Goal: Task Accomplishment & Management: Manage account settings

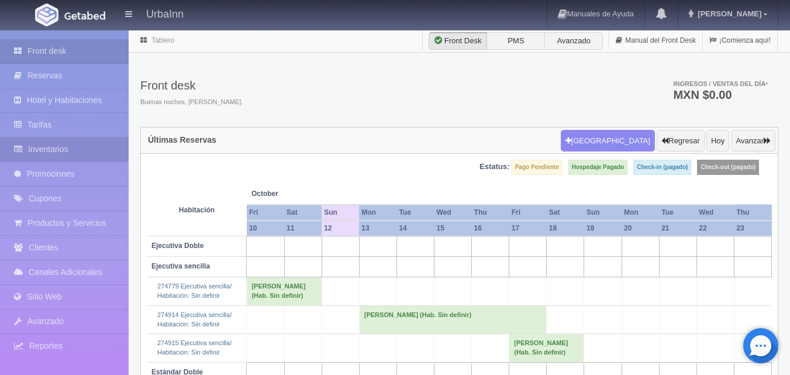
click at [52, 147] on link "Inventarios" at bounding box center [64, 149] width 129 height 24
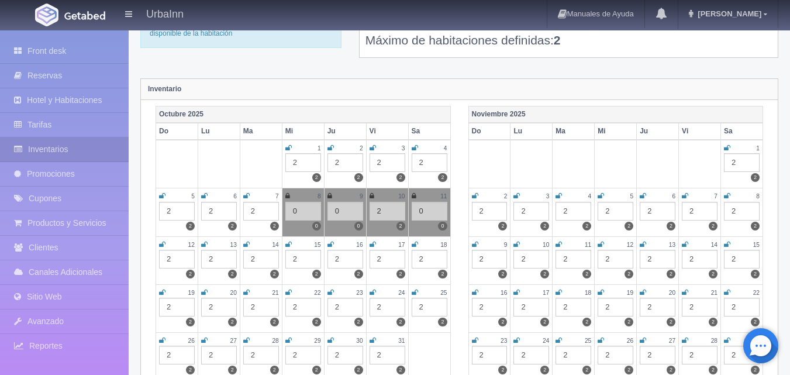
scroll to position [98, 0]
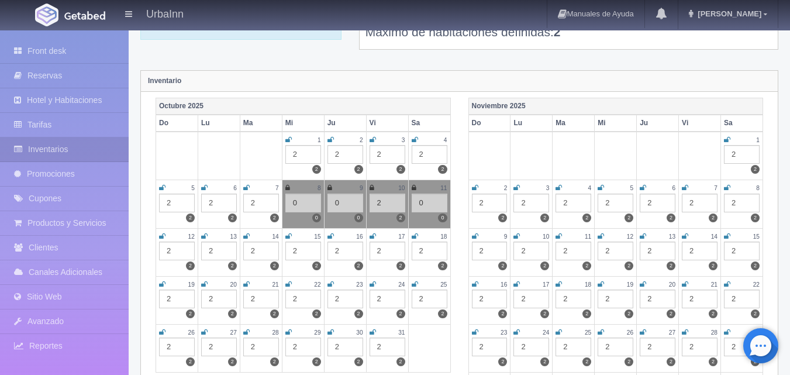
click at [177, 253] on div "2" at bounding box center [177, 251] width 36 height 19
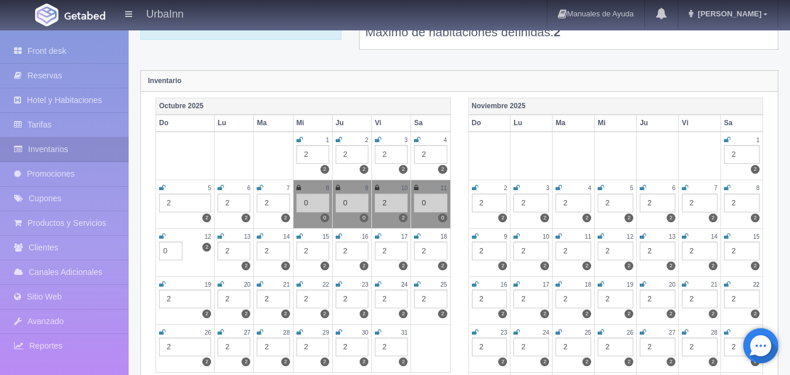
type input "0"
click at [160, 234] on td "12 2 2 0" at bounding box center [185, 252] width 58 height 48
click at [163, 235] on icon at bounding box center [162, 236] width 6 height 7
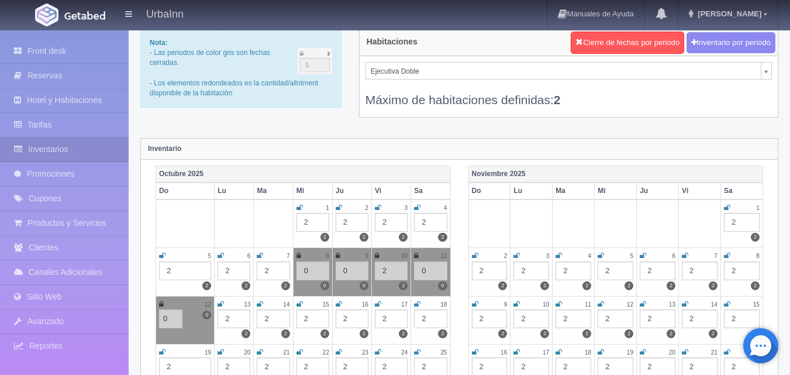
scroll to position [19, 0]
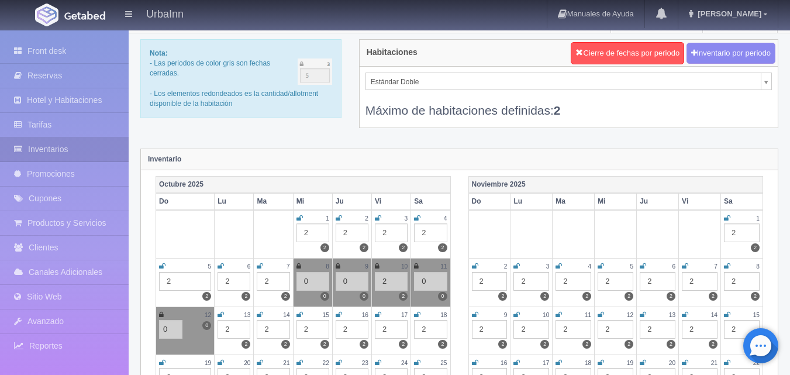
select select "1740"
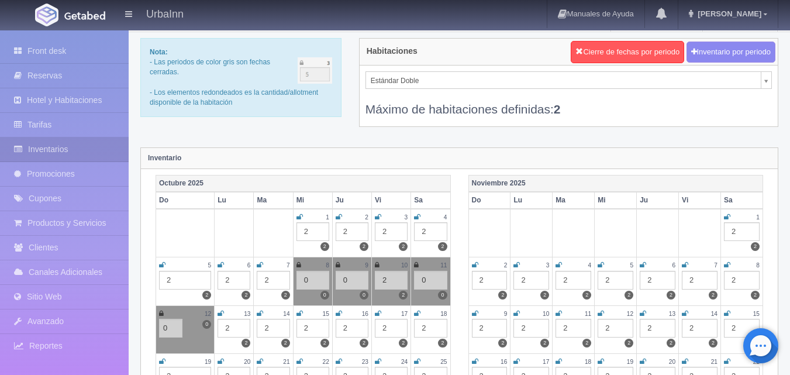
scroll to position [39, 0]
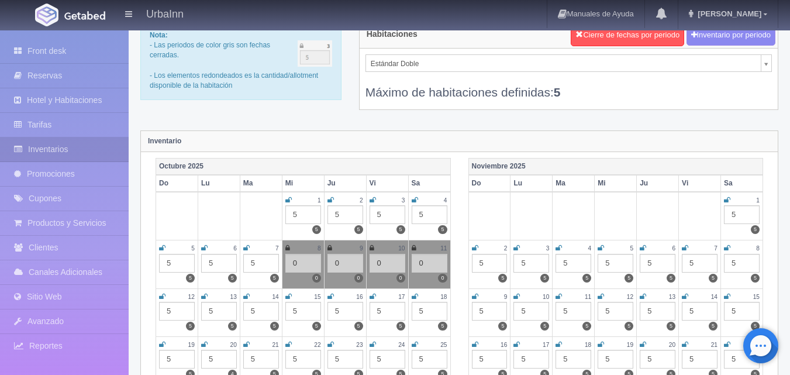
scroll to position [39, 0]
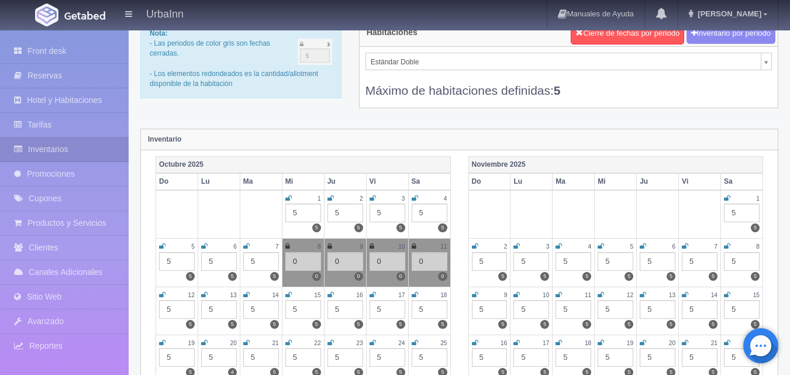
click at [191, 294] on small "12" at bounding box center [191, 295] width 6 height 6
click at [189, 313] on div "5" at bounding box center [177, 309] width 36 height 19
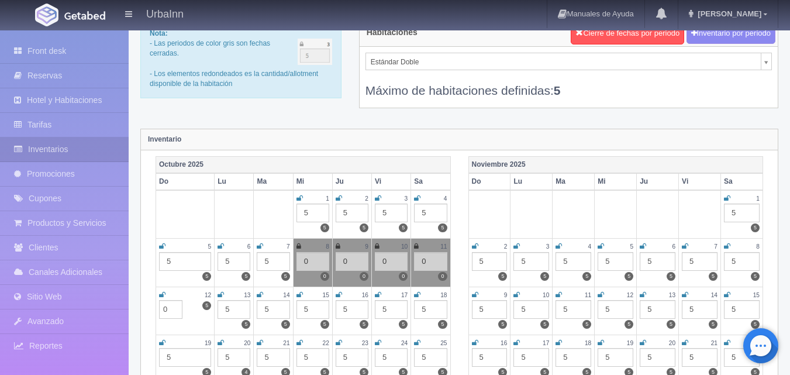
type input "0"
click at [165, 293] on icon at bounding box center [162, 294] width 6 height 7
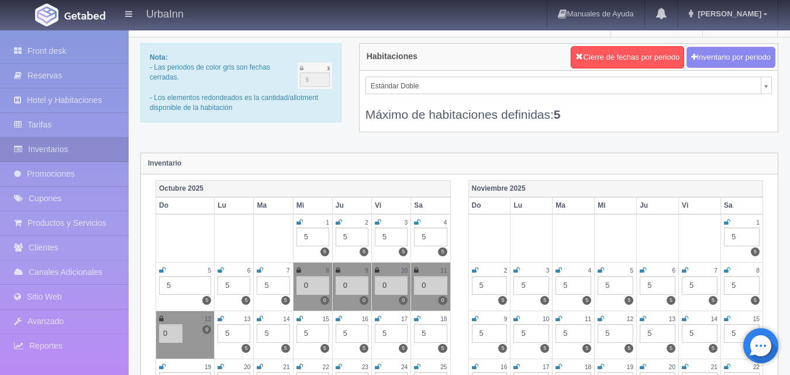
scroll to position [19, 0]
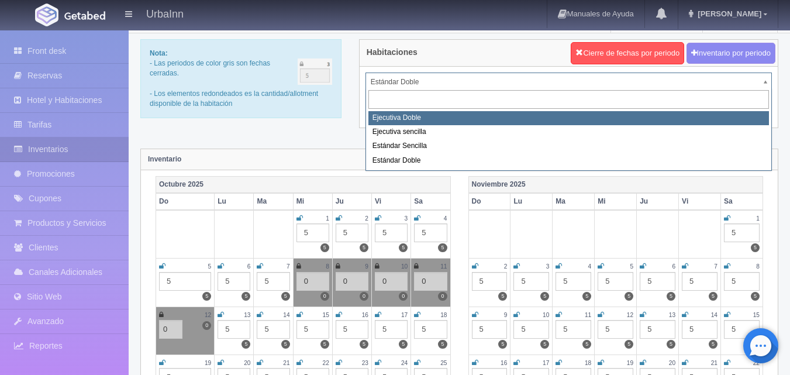
select select "1732"
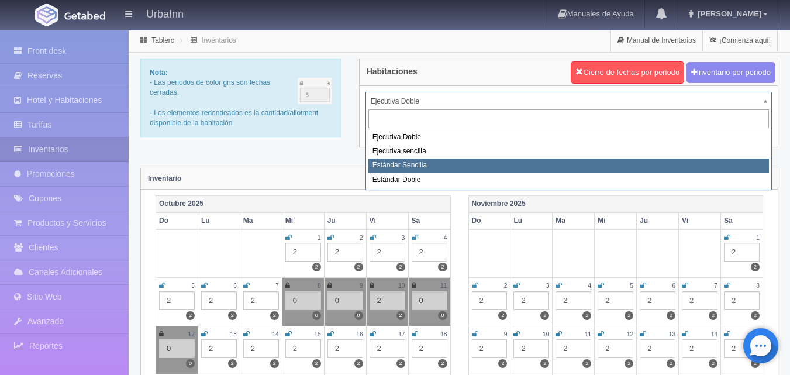
select select "1739"
